Goal: Communication & Community: Answer question/provide support

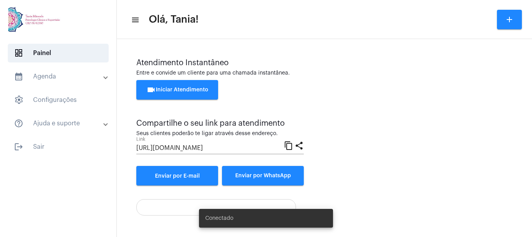
scroll to position [155, 0]
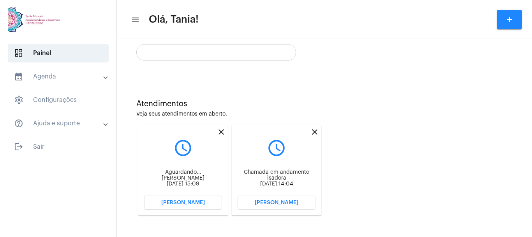
click at [315, 132] on mat-icon "close" at bounding box center [314, 131] width 9 height 9
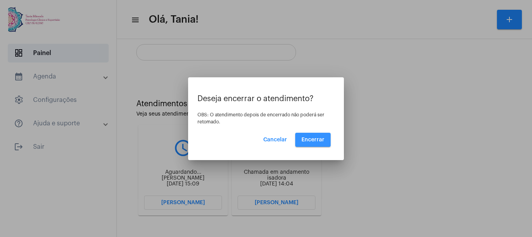
click at [313, 138] on span "Encerrar" at bounding box center [313, 139] width 23 height 5
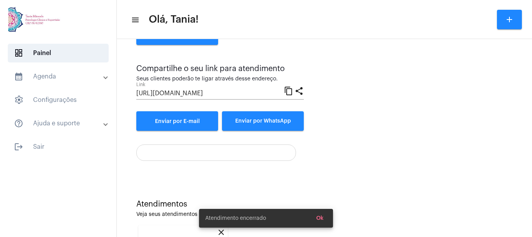
scroll to position [155, 0]
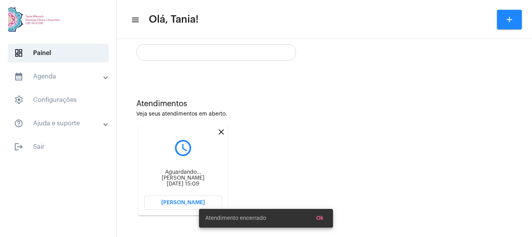
click at [187, 201] on span "[PERSON_NAME]" at bounding box center [183, 202] width 44 height 5
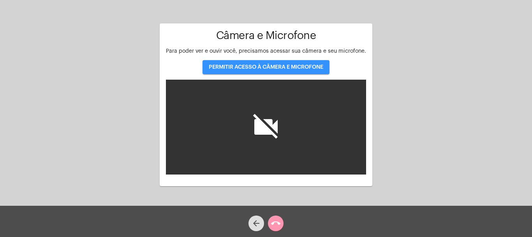
click at [262, 69] on span "PERMITIR ACESSO À CÂMERA E MICROFONE" at bounding box center [266, 66] width 115 height 5
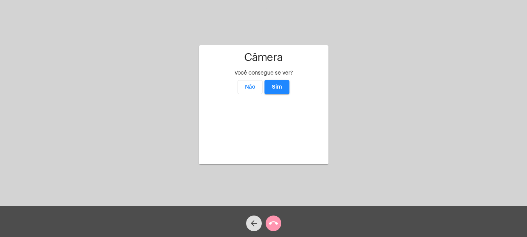
click at [277, 84] on span "Sim" at bounding box center [277, 86] width 10 height 5
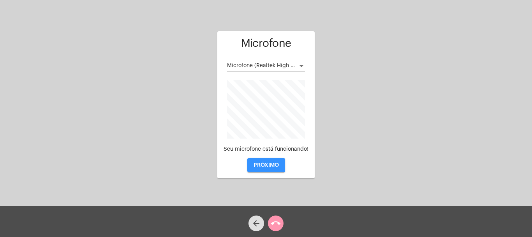
click at [269, 162] on span "PRÓXIMO" at bounding box center [266, 164] width 25 height 5
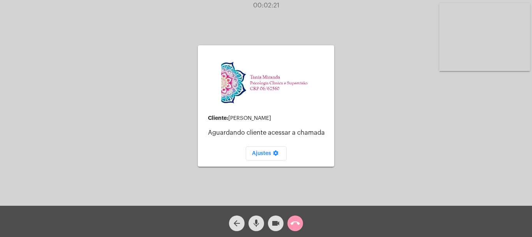
click at [293, 225] on mat-icon "call_end" at bounding box center [295, 222] width 9 height 9
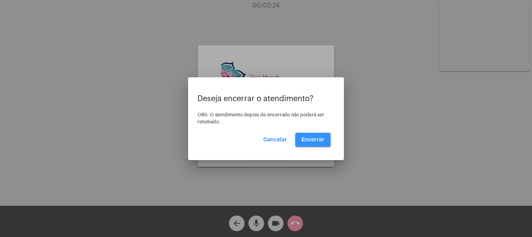
click at [310, 141] on span "Encerrar" at bounding box center [313, 139] width 23 height 5
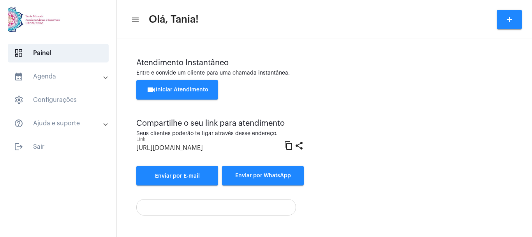
scroll to position [55, 0]
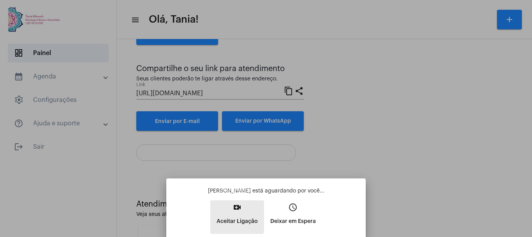
click at [234, 214] on button "video_call Aceitar Ligação" at bounding box center [237, 217] width 54 height 34
